Goal: Check status: Check status

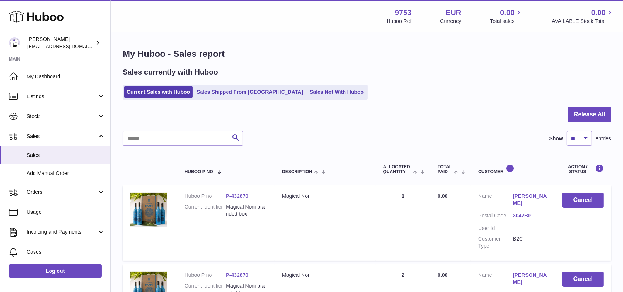
click at [224, 92] on link "Sales Shipped From [GEOGRAPHIC_DATA]" at bounding box center [250, 92] width 112 height 12
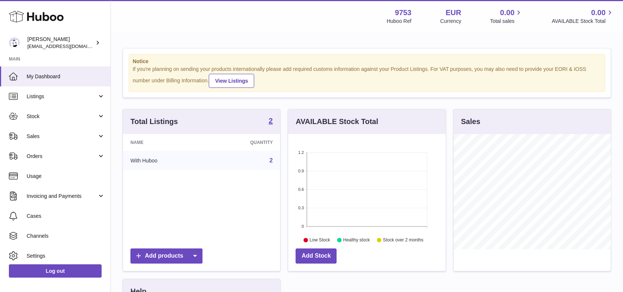
scroll to position [115, 157]
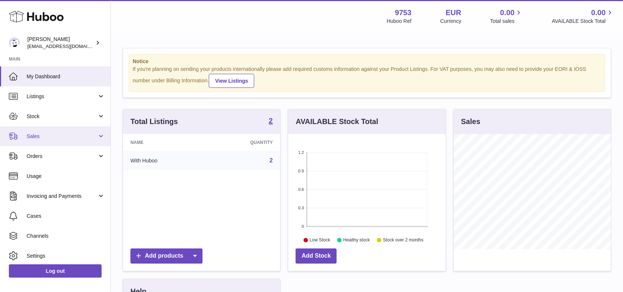
click at [44, 135] on span "Sales" at bounding box center [62, 136] width 71 height 7
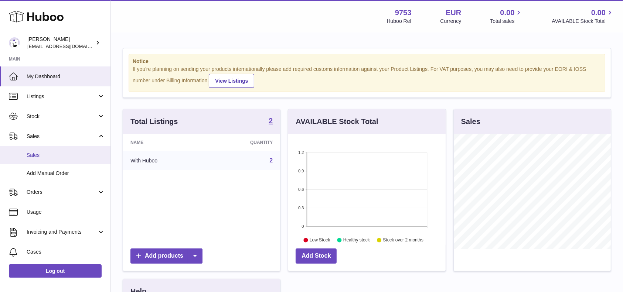
click at [74, 158] on span "Sales" at bounding box center [66, 155] width 78 height 7
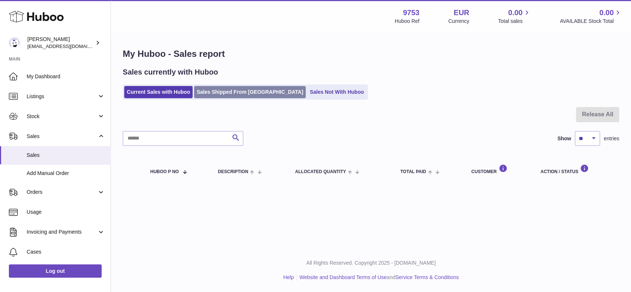
click at [225, 91] on link "Sales Shipped From [GEOGRAPHIC_DATA]" at bounding box center [250, 92] width 112 height 12
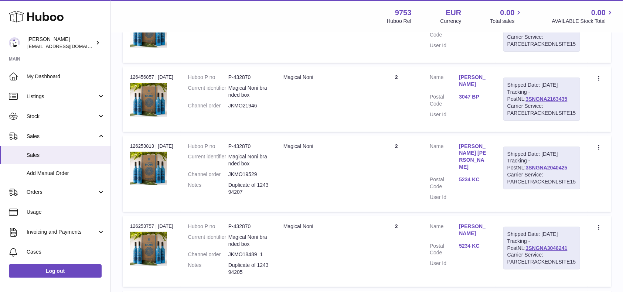
scroll to position [197, 0]
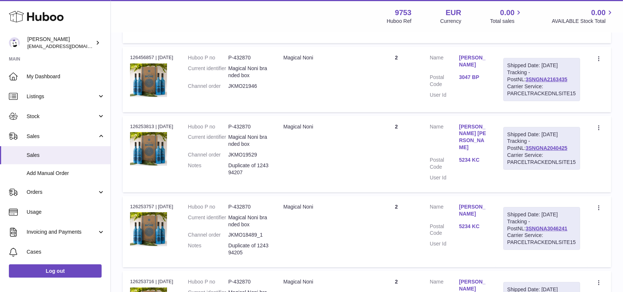
drag, startPoint x: 532, startPoint y: 217, endPoint x: 555, endPoint y: 222, distance: 23.2
click at [555, 222] on div "Shipped Date: 10th Oct 2025 Tracking - PostNL: 3SNGNA3046241 Carrier Service: P…" at bounding box center [541, 228] width 77 height 43
copy div "PostNL: 3SNGNA3046241"
drag, startPoint x: 531, startPoint y: 141, endPoint x: 549, endPoint y: 146, distance: 18.8
click at [549, 146] on div "Shipped Date: 10th Oct 2025 Tracking - PostNL: 3SNGNA2040425 Carrier Service: P…" at bounding box center [541, 148] width 77 height 43
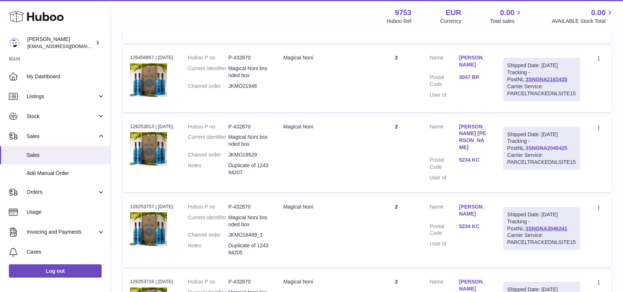
copy div "PostNL: 3SNGNA2040425"
